Goal: Find specific page/section: Find specific page/section

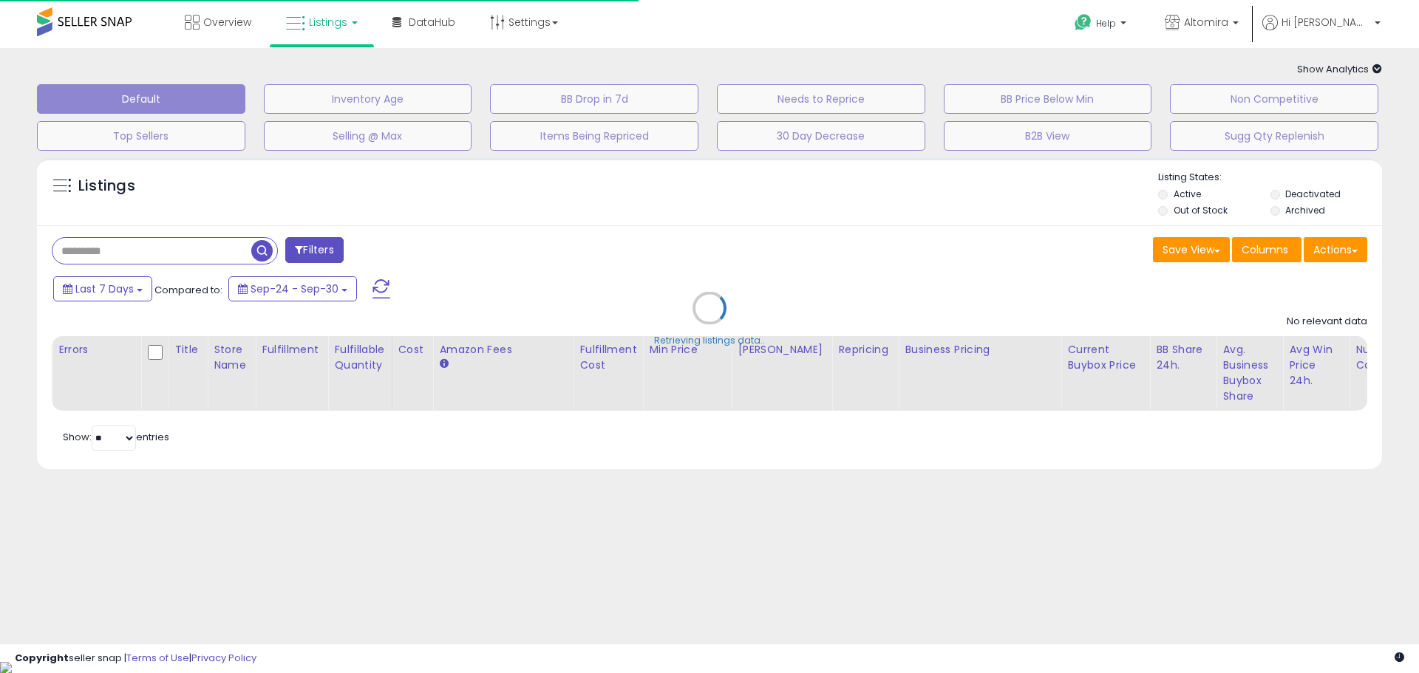
type input "**********"
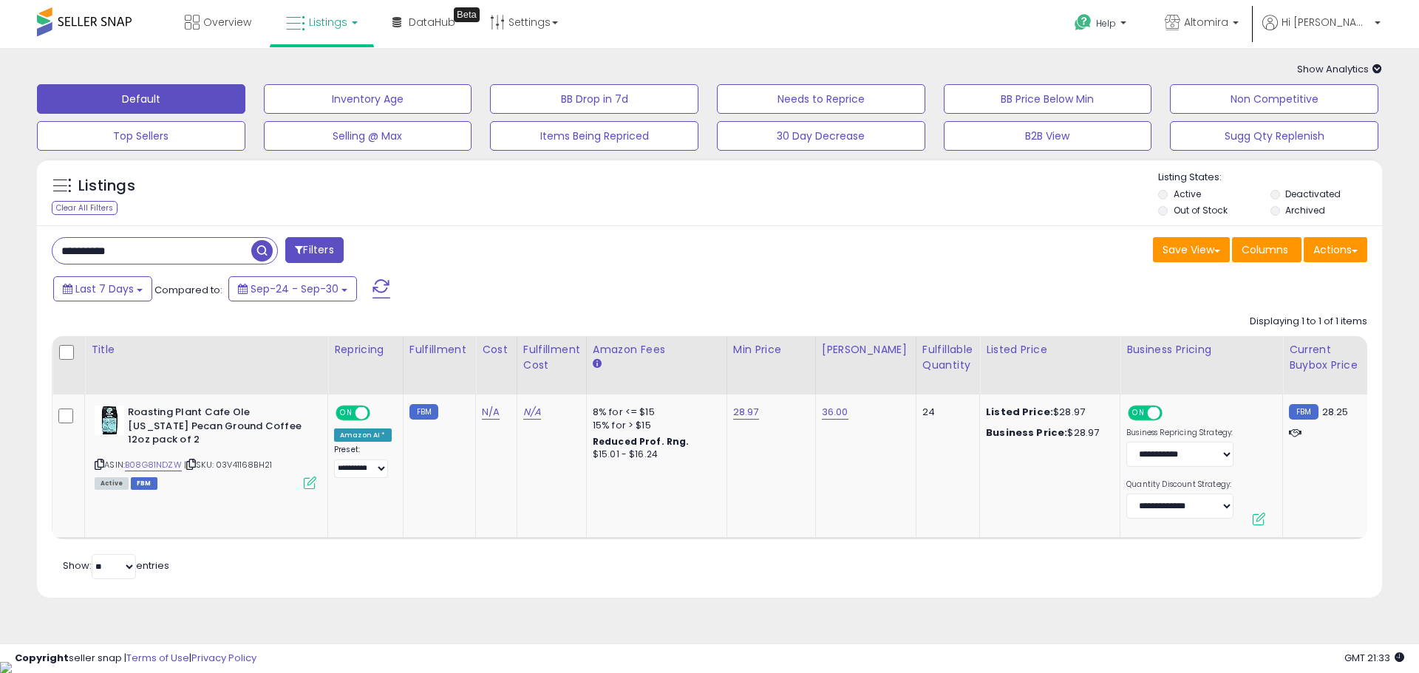
click at [344, 21] on span "Listings" at bounding box center [328, 22] width 38 height 15
click at [342, 136] on icon at bounding box center [335, 129] width 78 height 22
